Goal: Task Accomplishment & Management: Use online tool/utility

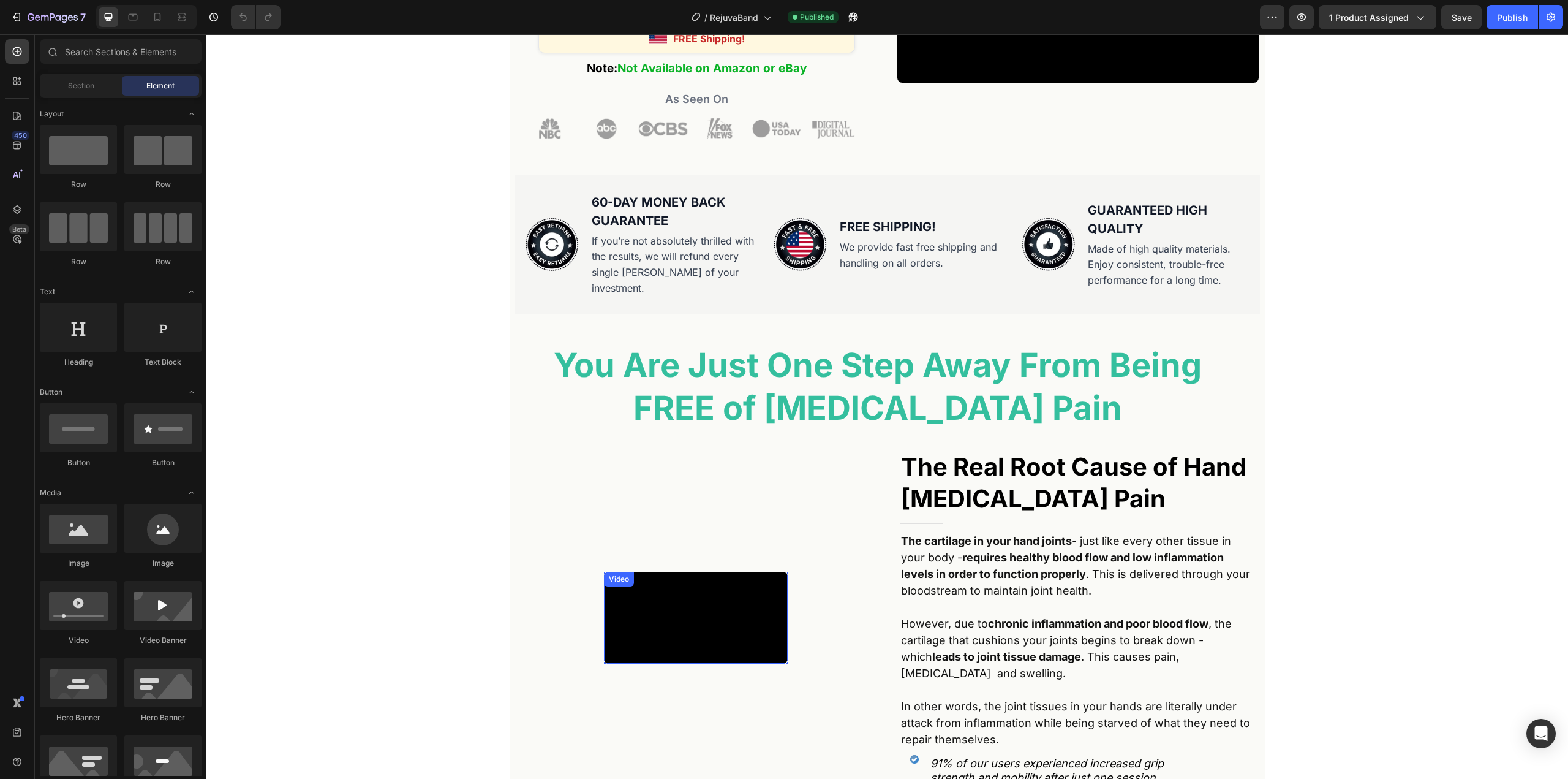
scroll to position [490, 0]
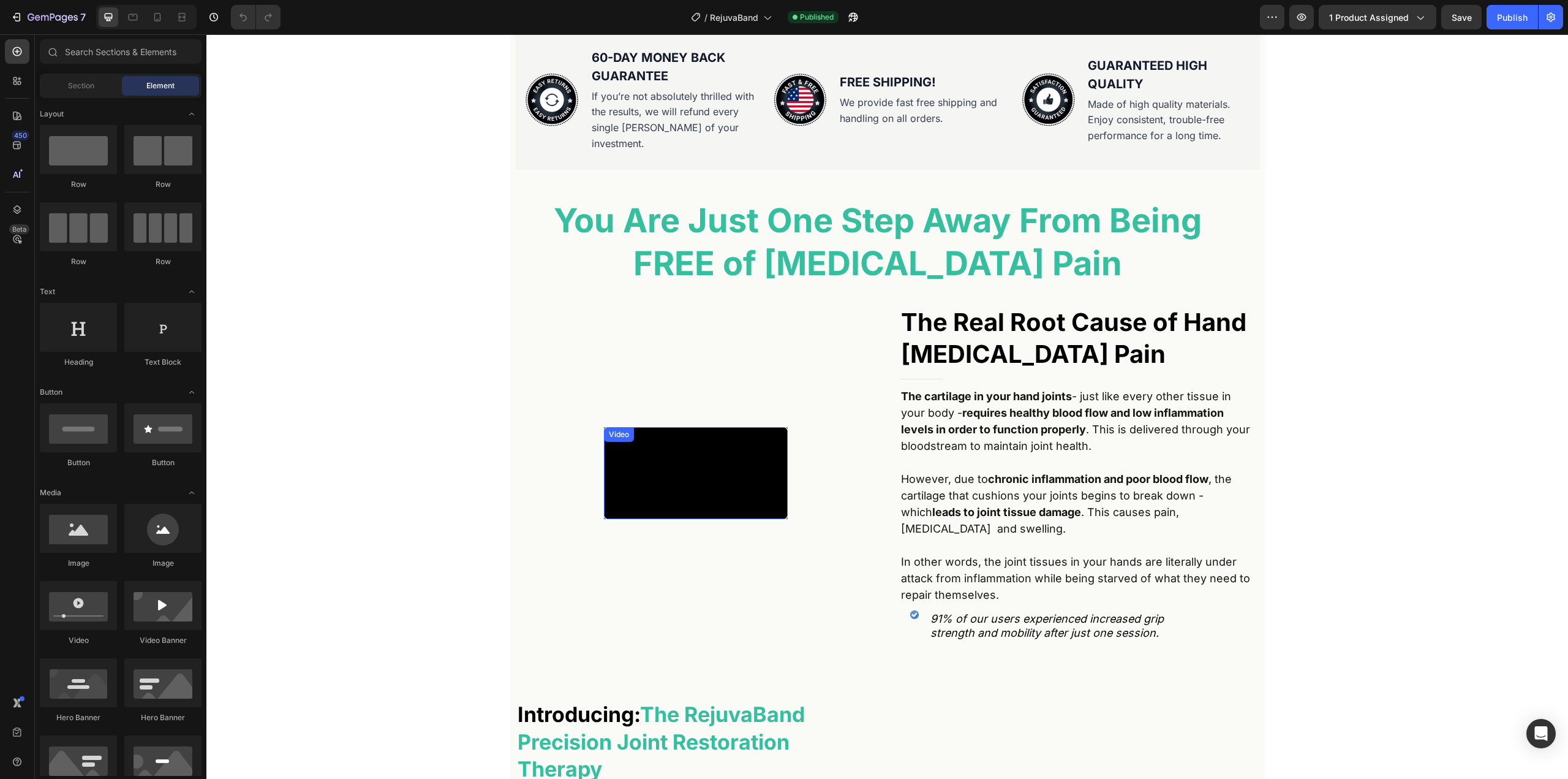
click at [710, 489] on video at bounding box center [696, 473] width 184 height 92
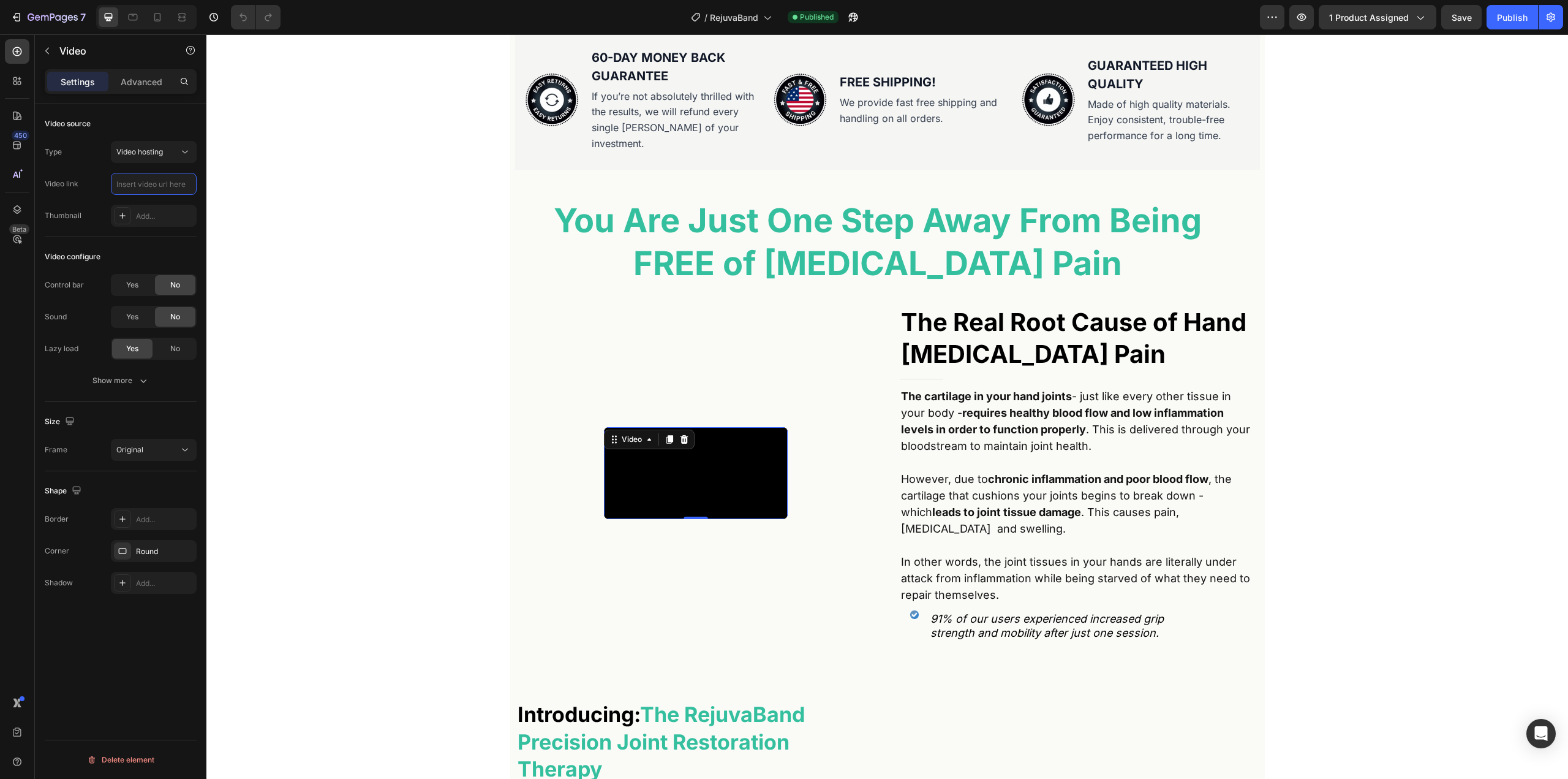
scroll to position [0, 0]
click at [147, 185] on input "text" at bounding box center [153, 183] width 86 height 22
paste input "[URL][DOMAIN_NAME]"
type input "[URL][DOMAIN_NAME]"
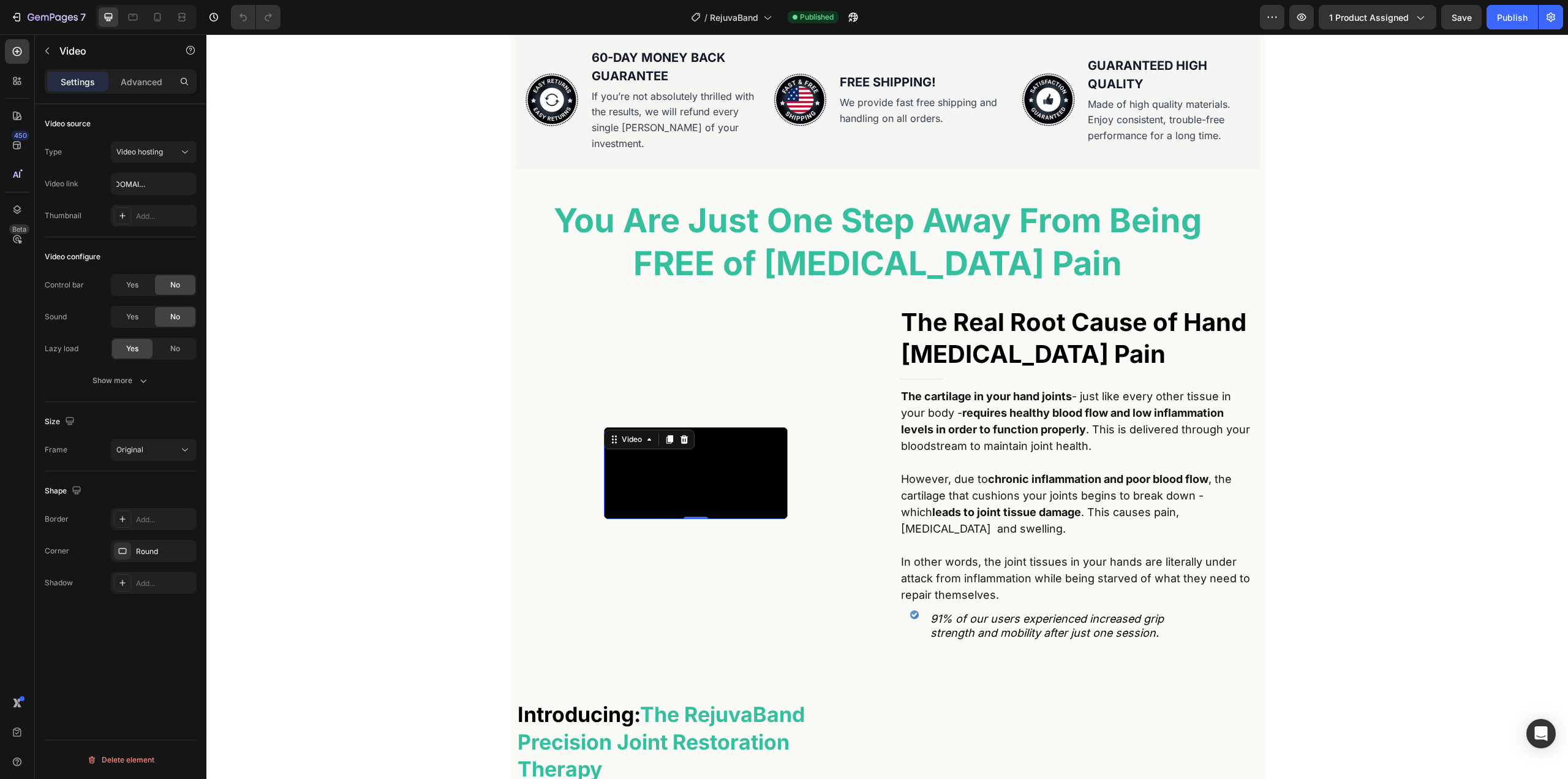
click at [96, 230] on div "Video source Type Video hosting Video link [URL][DOMAIN_NAME] Thumbnail Add..." at bounding box center [120, 171] width 152 height 133
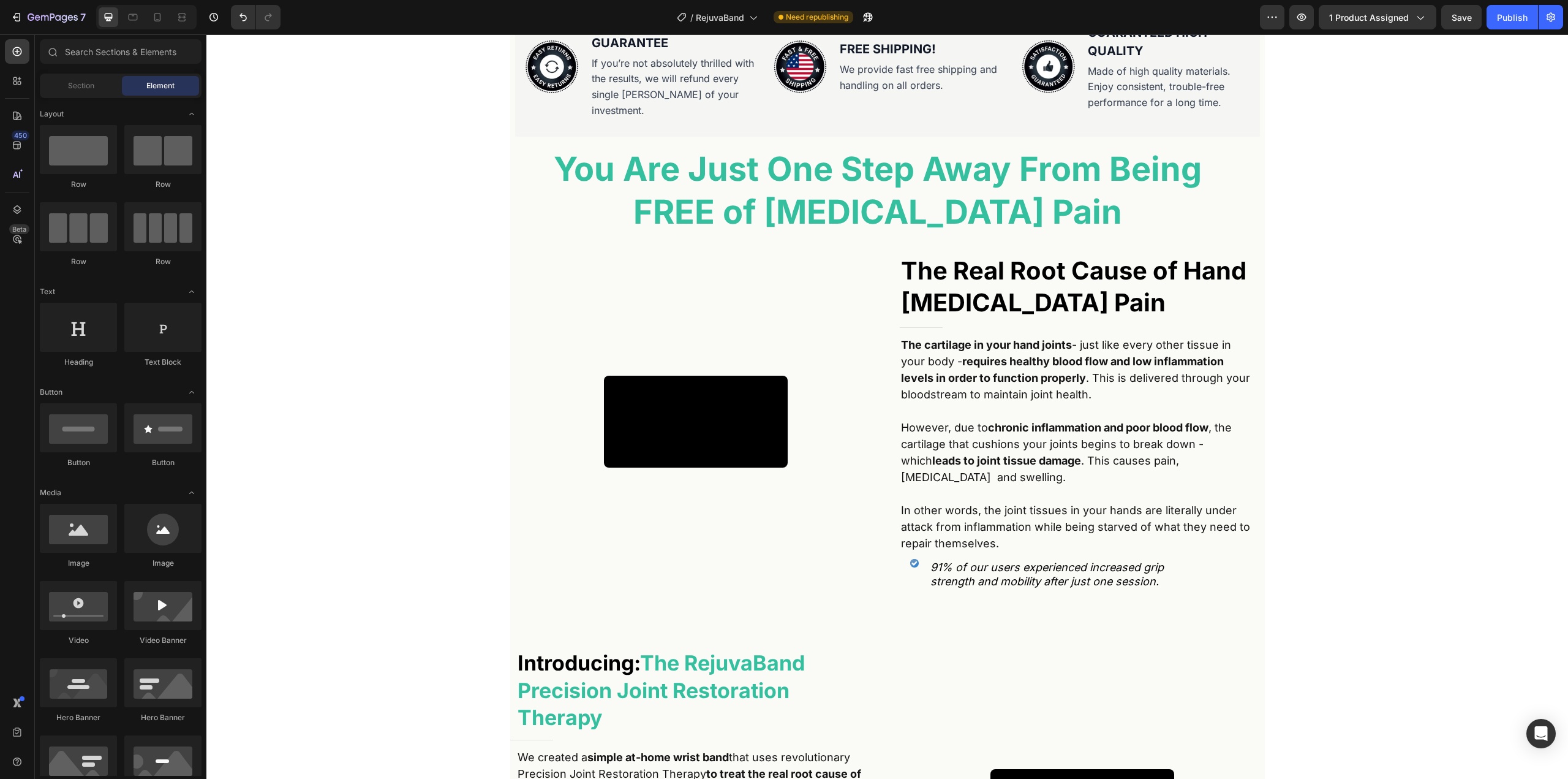
scroll to position [519, 0]
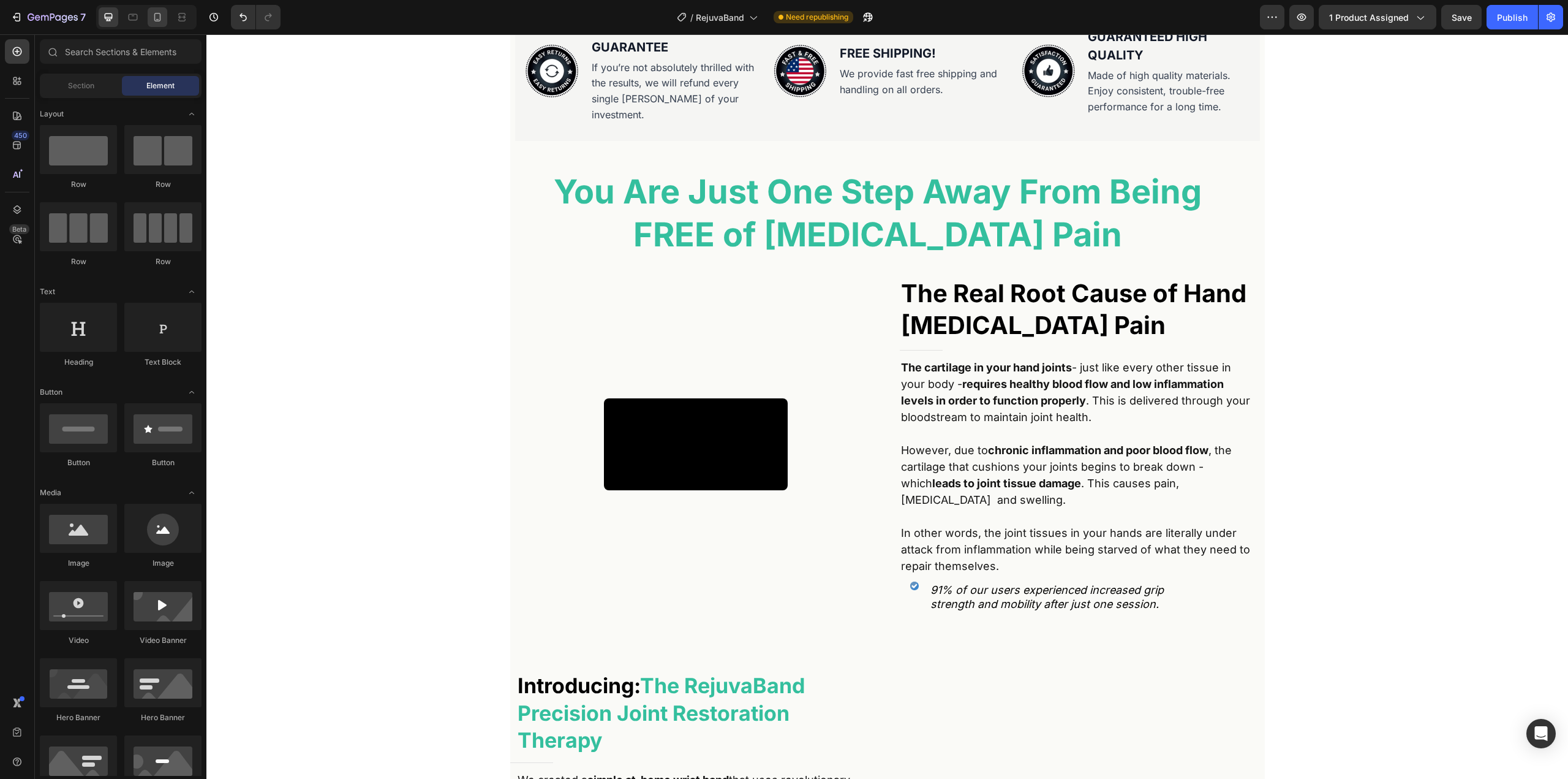
click at [162, 21] on icon at bounding box center [157, 17] width 12 height 12
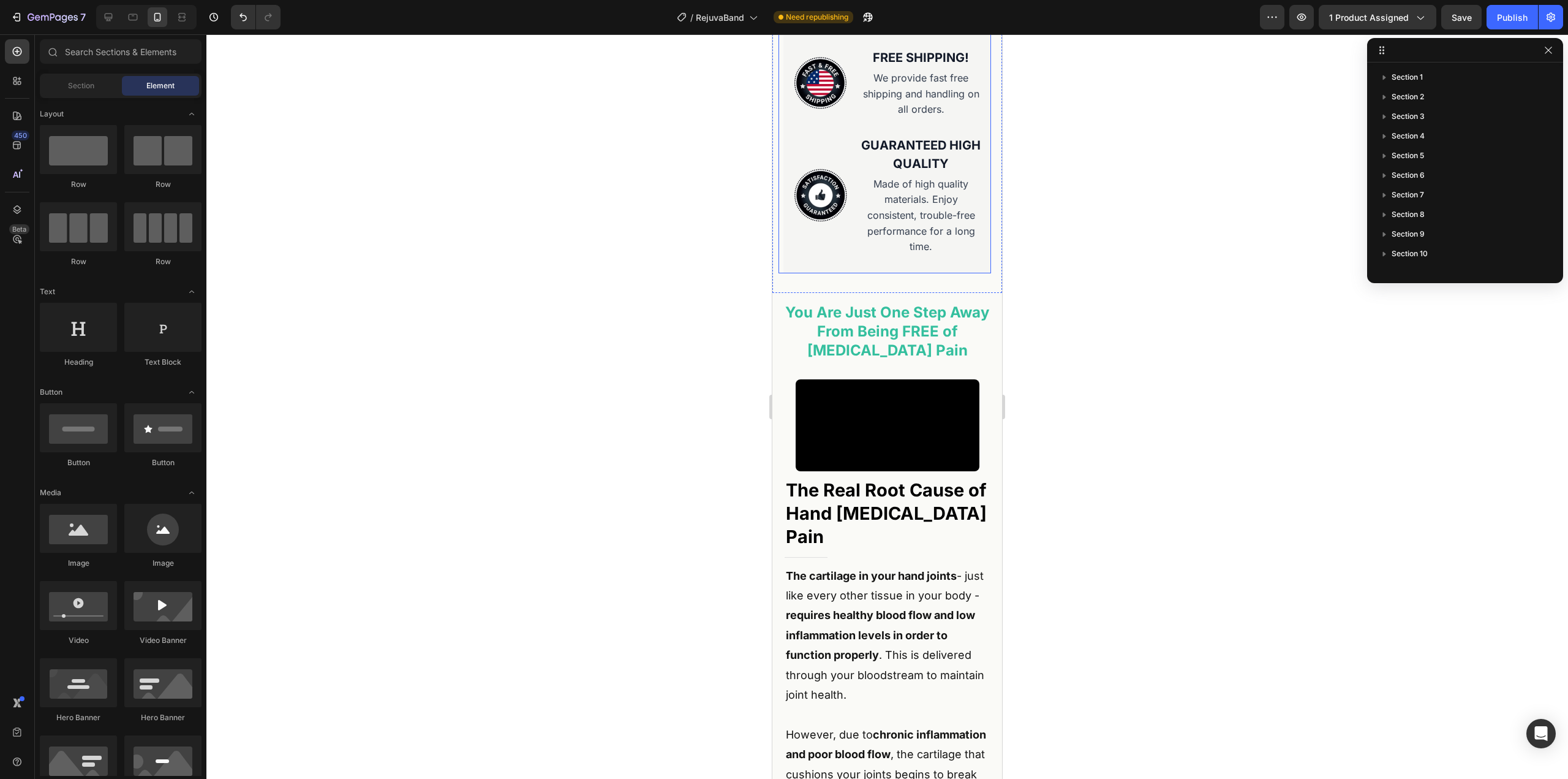
scroll to position [1058, 0]
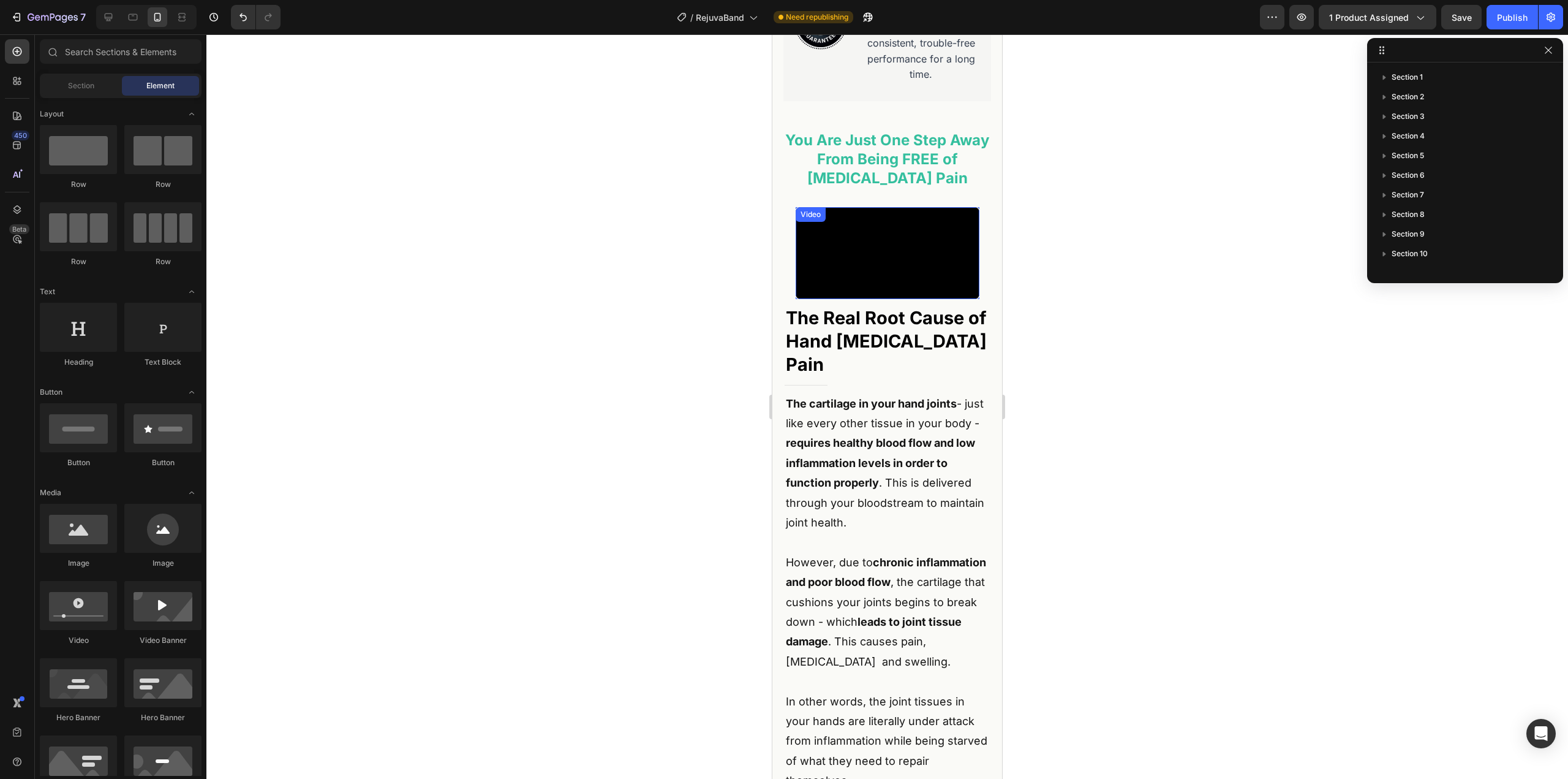
click at [863, 299] on video at bounding box center [887, 253] width 184 height 92
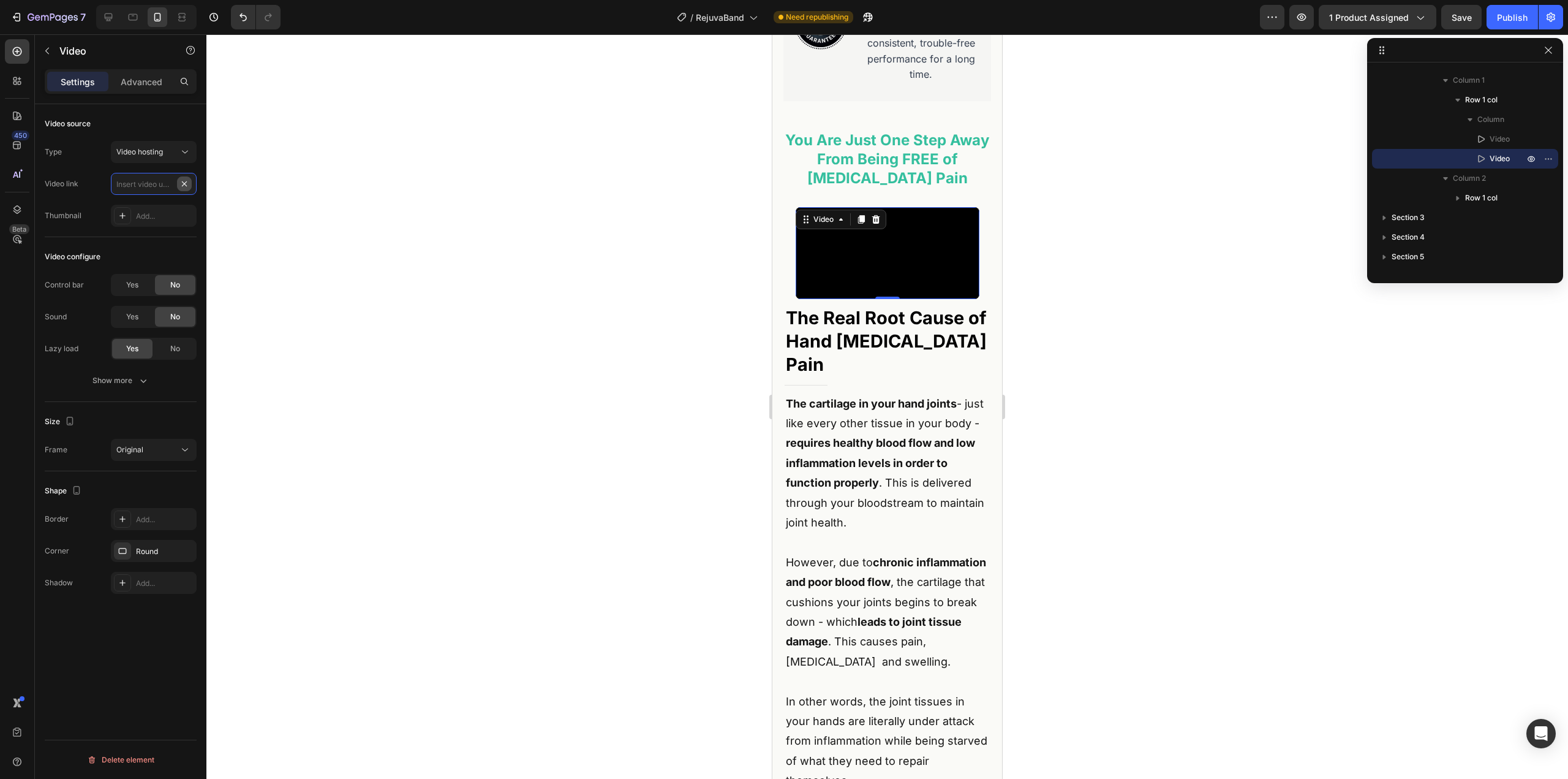
scroll to position [0, 0]
click at [154, 187] on input "text" at bounding box center [153, 183] width 86 height 22
paste input "[URL][DOMAIN_NAME]"
type input "[URL][DOMAIN_NAME]"
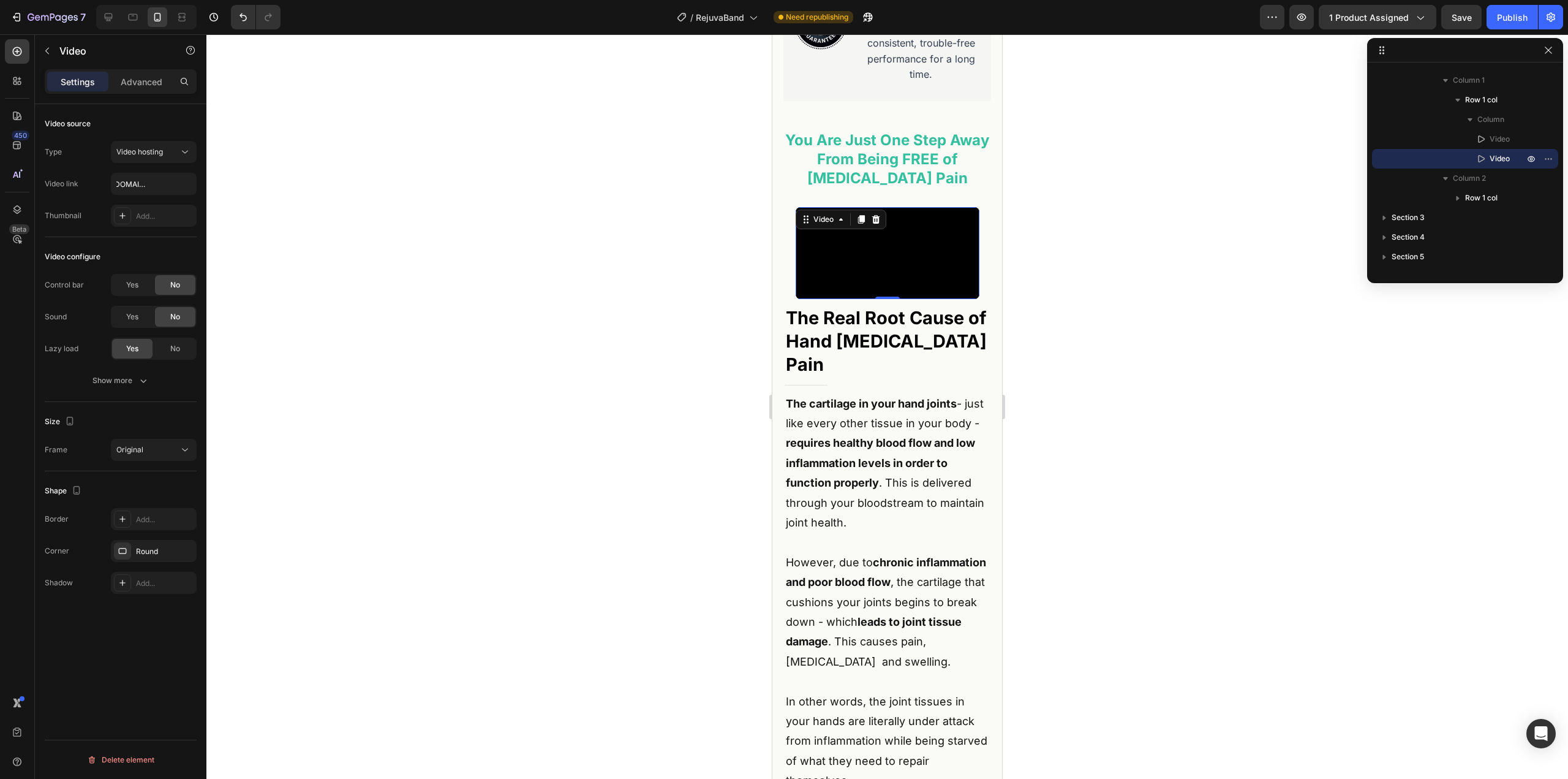
click at [97, 231] on div "Video source Type Video hosting Video link [URL][DOMAIN_NAME] Thumbnail Add..." at bounding box center [120, 171] width 152 height 133
click at [490, 259] on div at bounding box center [887, 406] width 1362 height 745
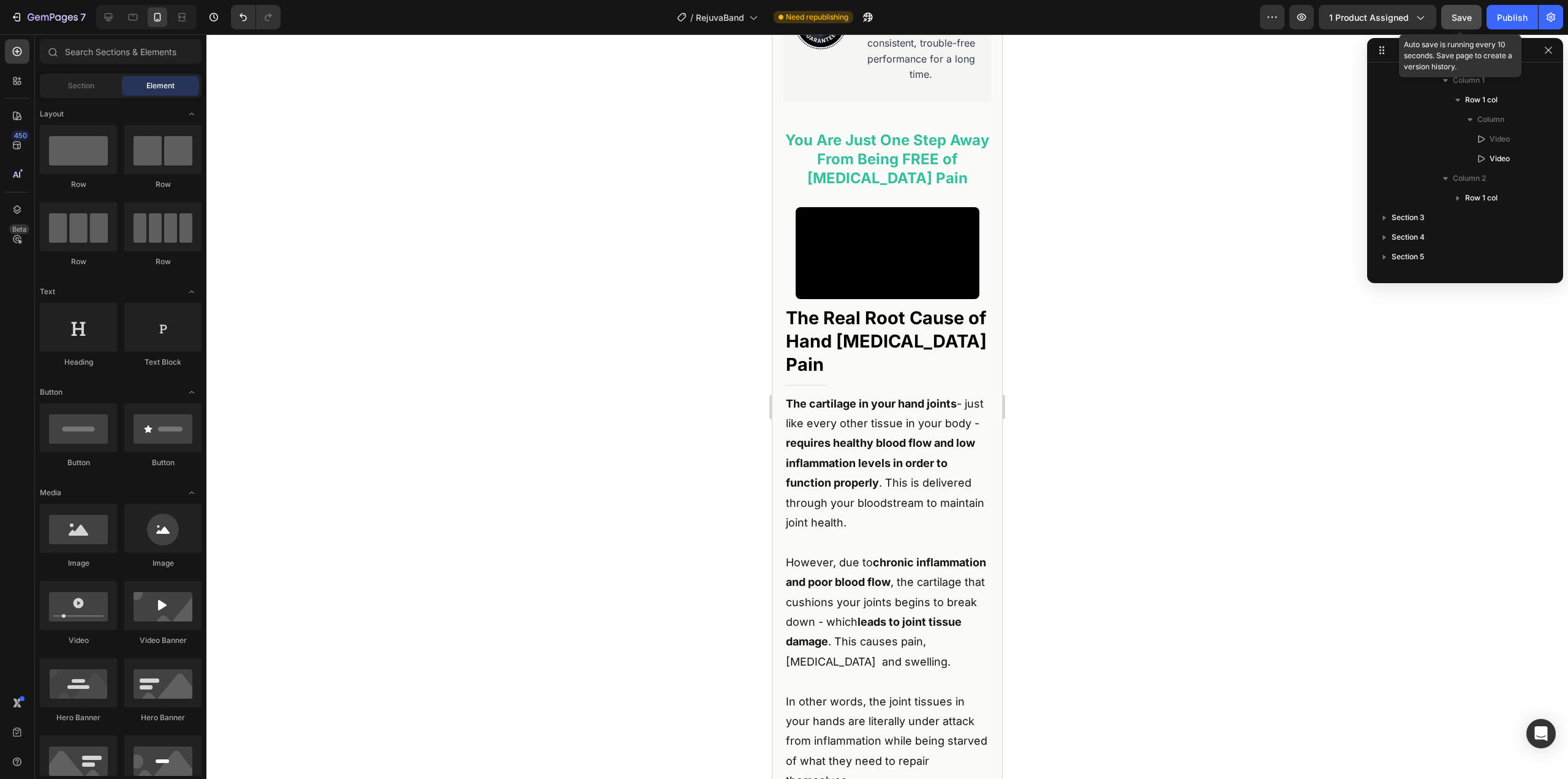
click at [1461, 18] on span "Save" at bounding box center [1462, 17] width 20 height 10
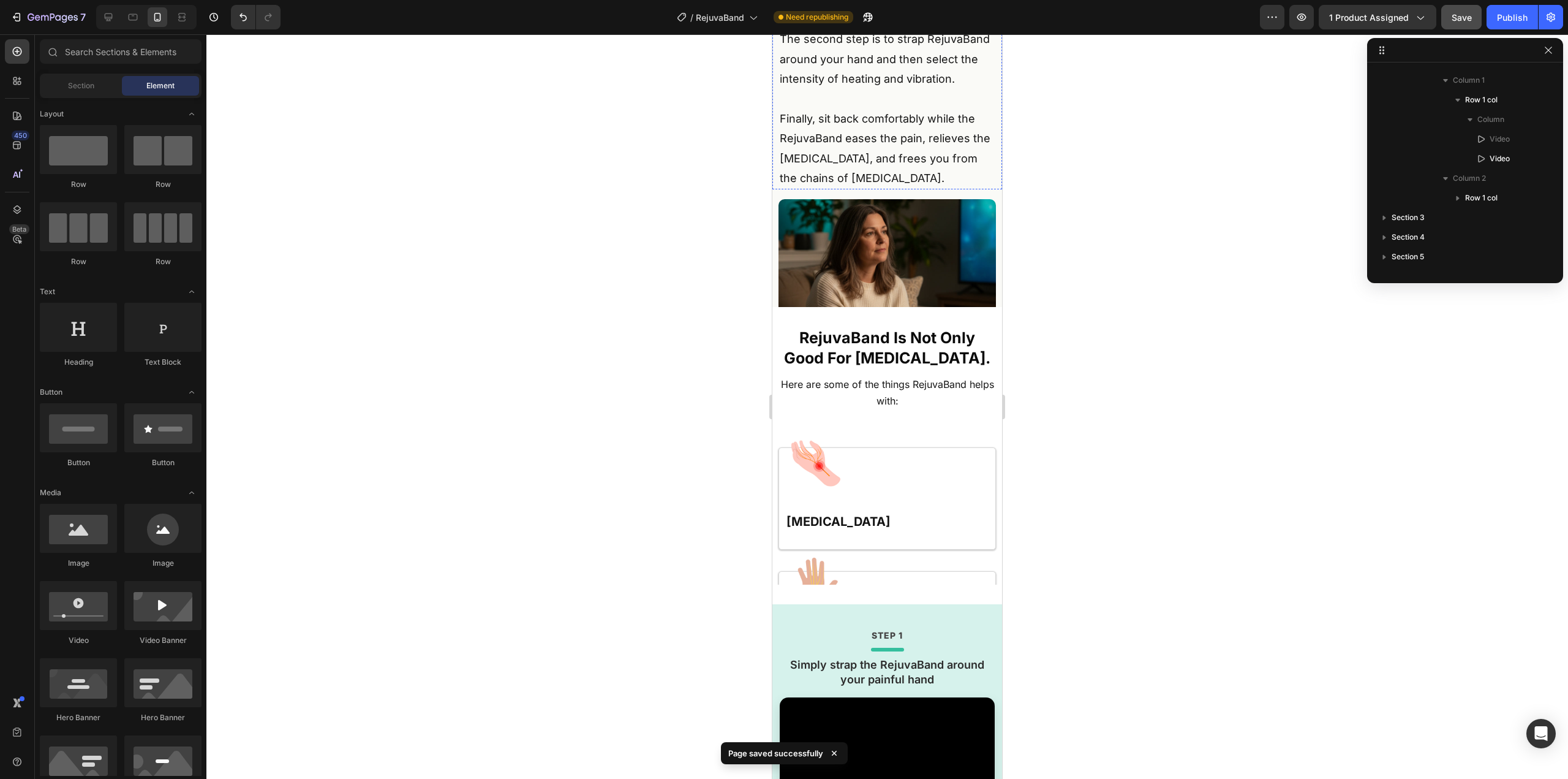
scroll to position [3694, 0]
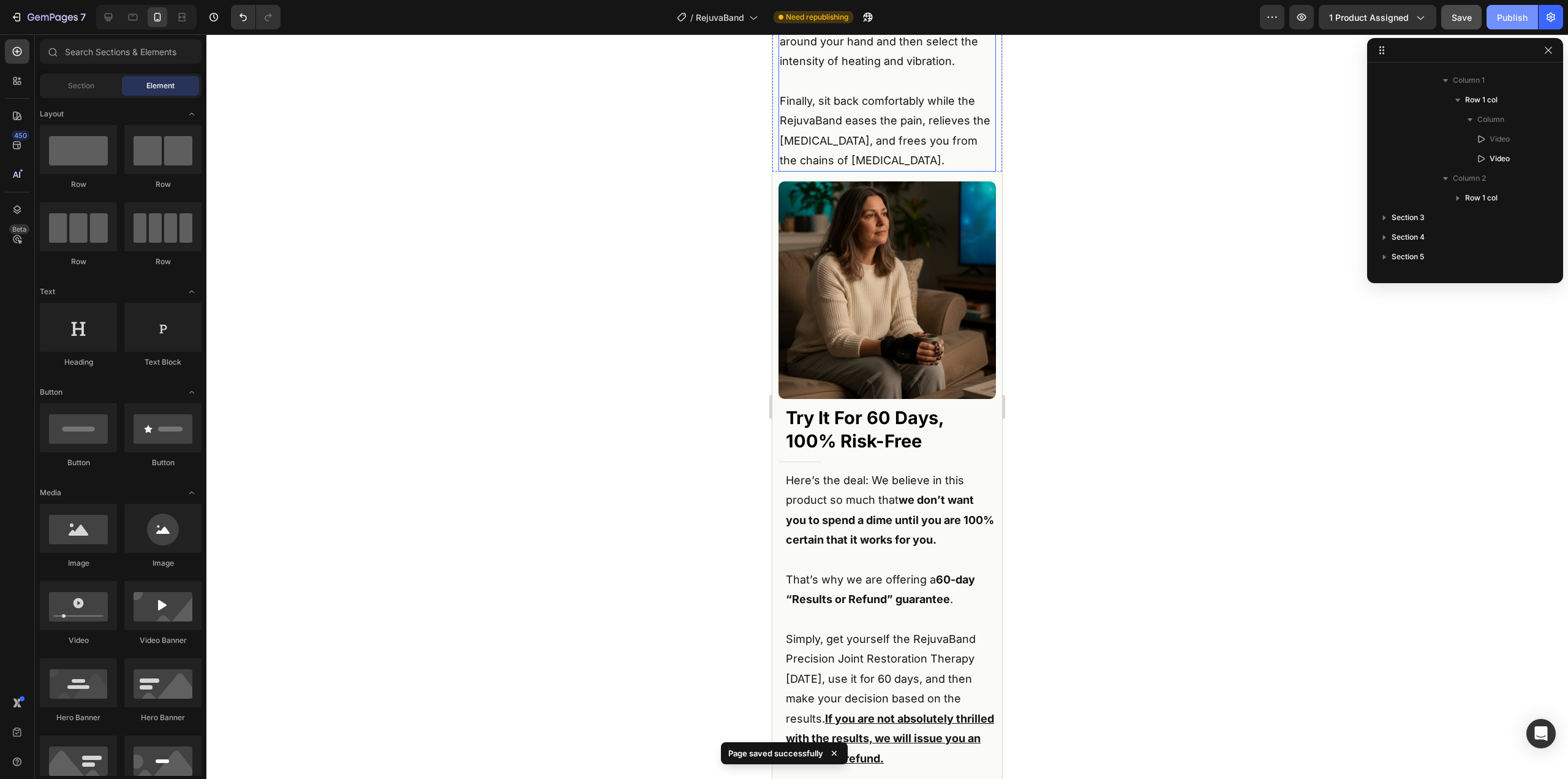
click at [1516, 20] on div "Publish" at bounding box center [1513, 17] width 31 height 13
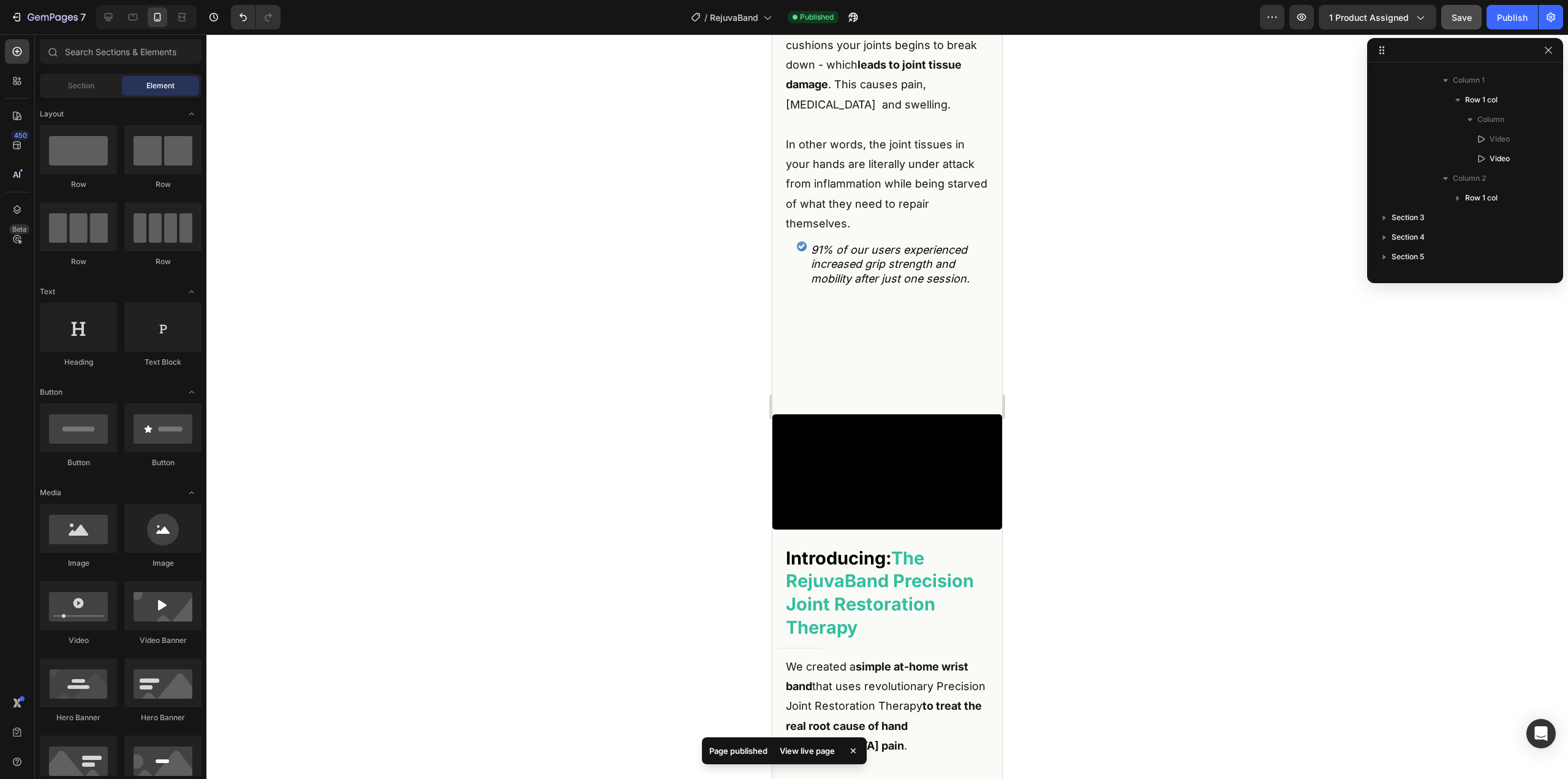
scroll to position [0, 0]
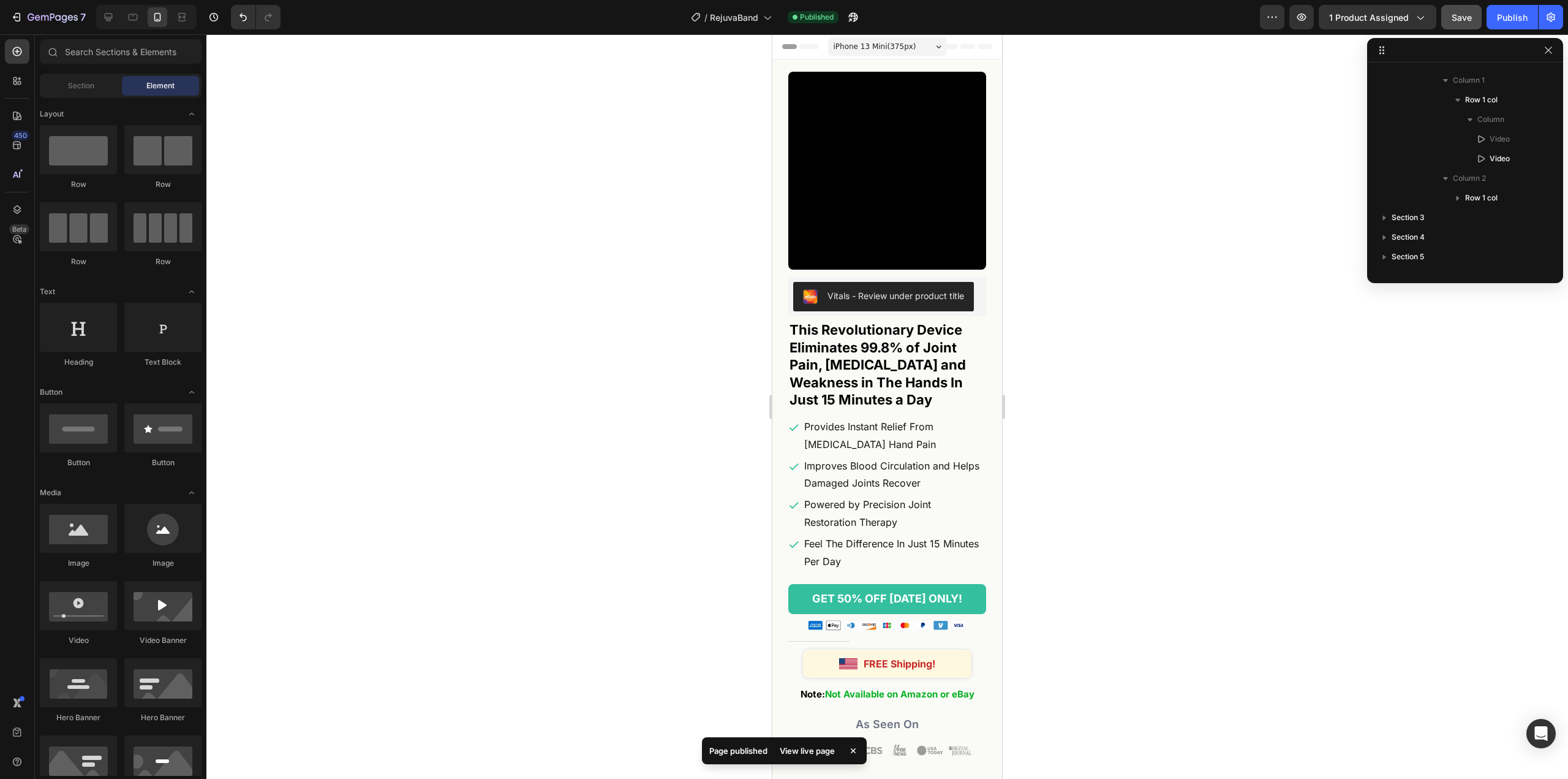
drag, startPoint x: 1000, startPoint y: 317, endPoint x: 1782, endPoint y: 97, distance: 812.4
click at [113, 19] on icon at bounding box center [108, 17] width 12 height 12
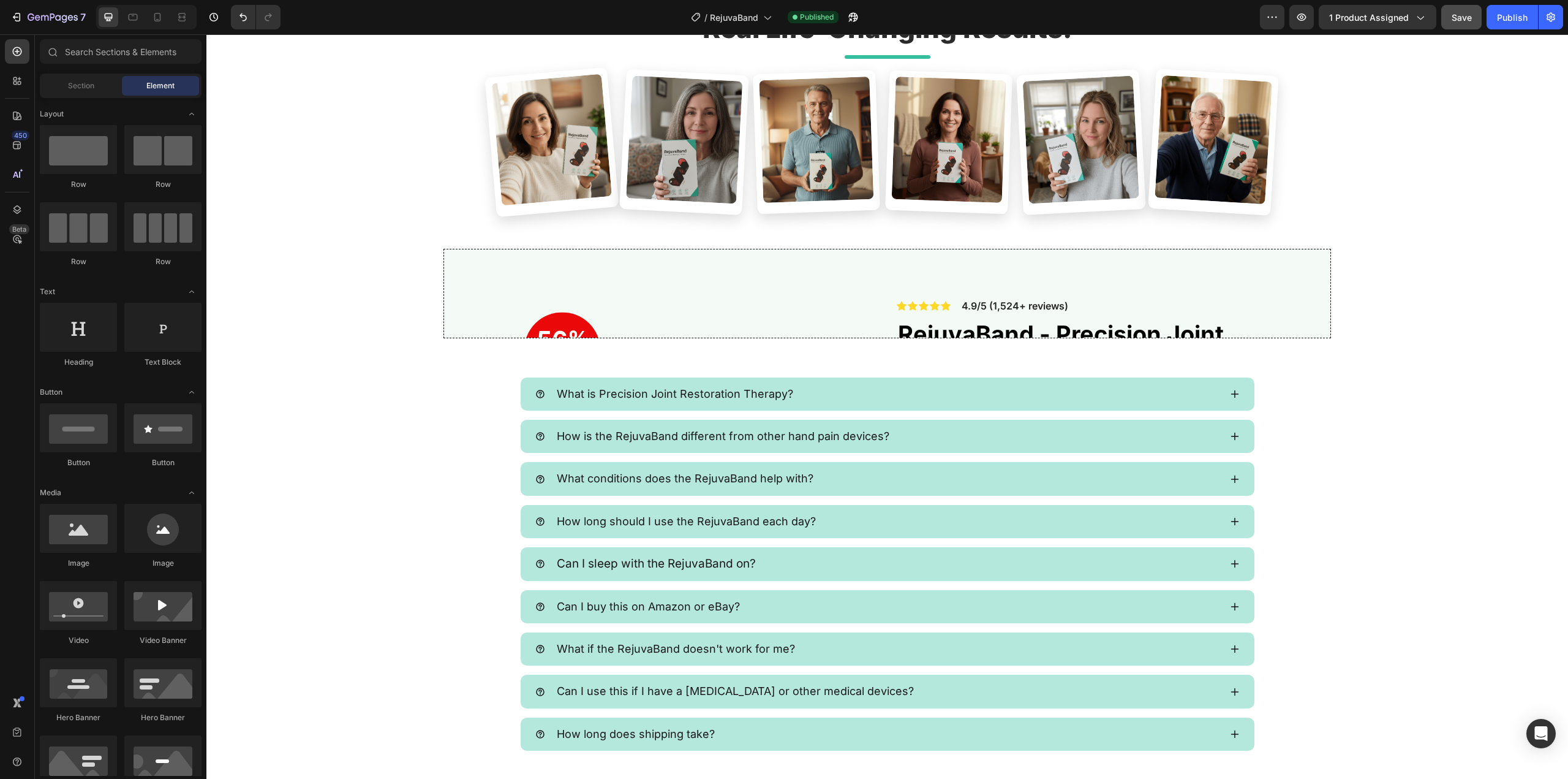
scroll to position [5726, 0]
